Goal: Transaction & Acquisition: Purchase product/service

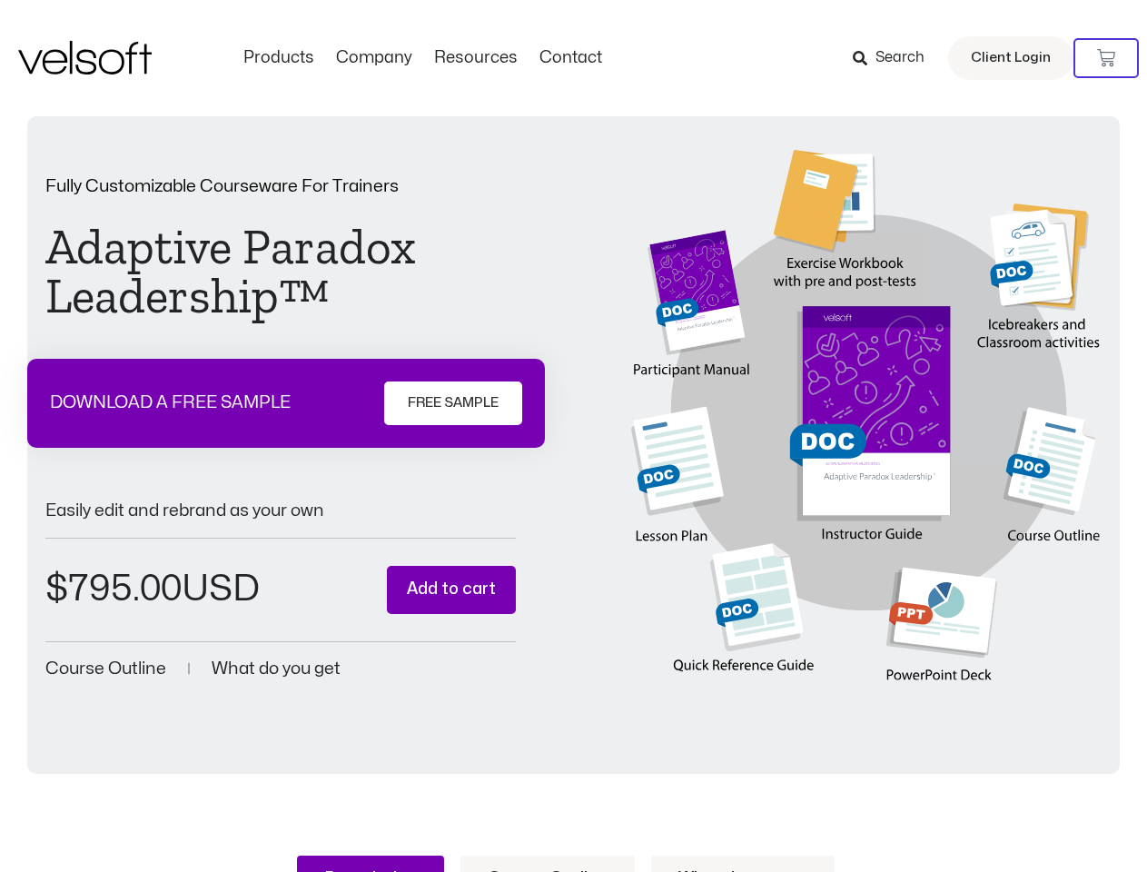
click at [573, 436] on div "Fully Customizable Courseware For Trainers Adaptive Paradox Leadership™ DOWNLOA…" at bounding box center [573, 430] width 1057 height 561
click at [1107, 58] on icon at bounding box center [1107, 58] width 18 height 18
